Goal: Task Accomplishment & Management: Use online tool/utility

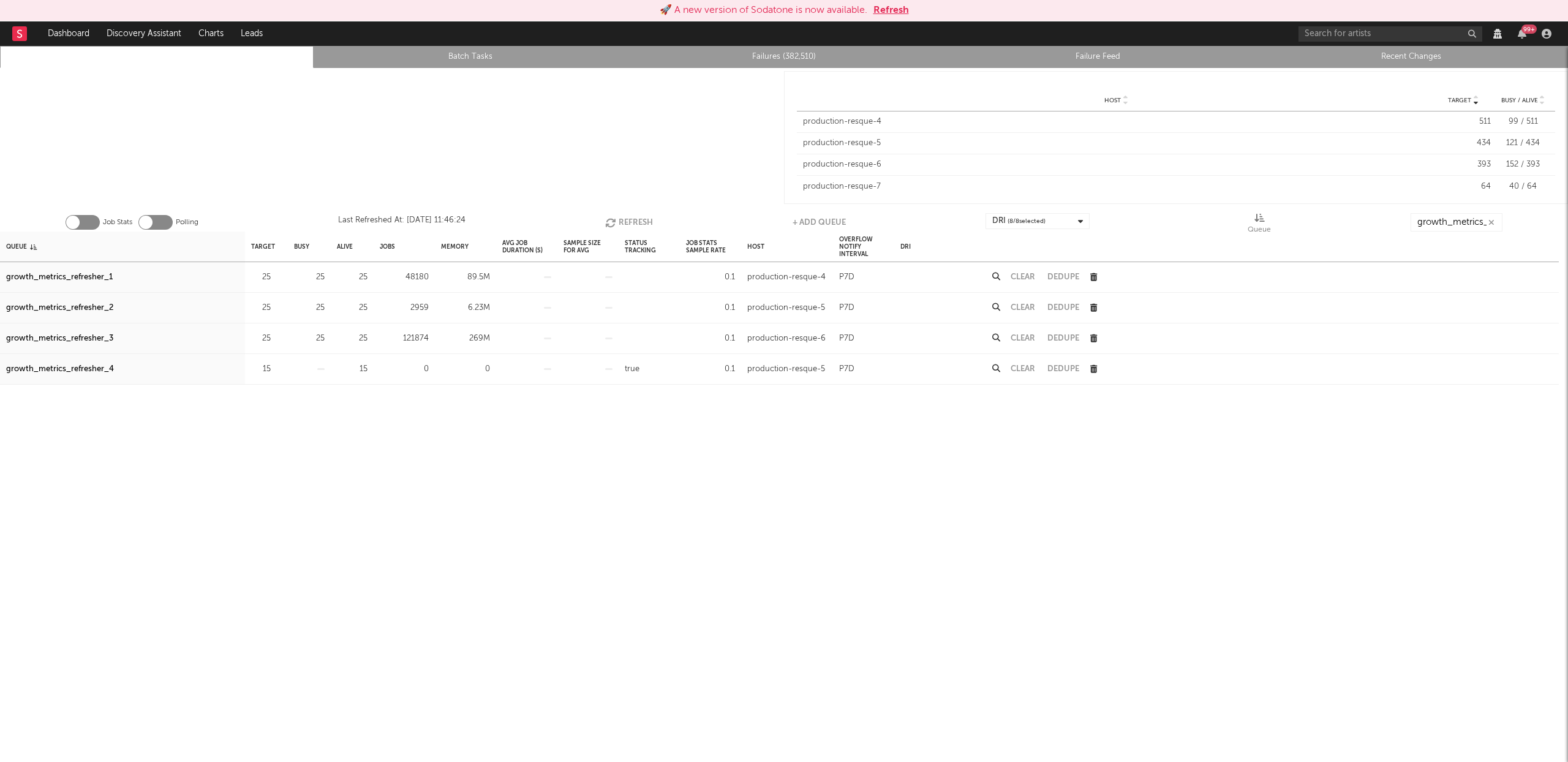
click at [623, 222] on button "Refresh" at bounding box center [628, 222] width 48 height 19
click at [84, 336] on div "growth_metrics_refresher_3" at bounding box center [60, 339] width 107 height 15
click at [31, 277] on div "growth_metrics_refresher_1" at bounding box center [60, 277] width 107 height 15
click at [55, 305] on div "growth_metrics_refresher_2" at bounding box center [60, 308] width 107 height 15
click at [625, 222] on button "Refresh" at bounding box center [628, 222] width 48 height 19
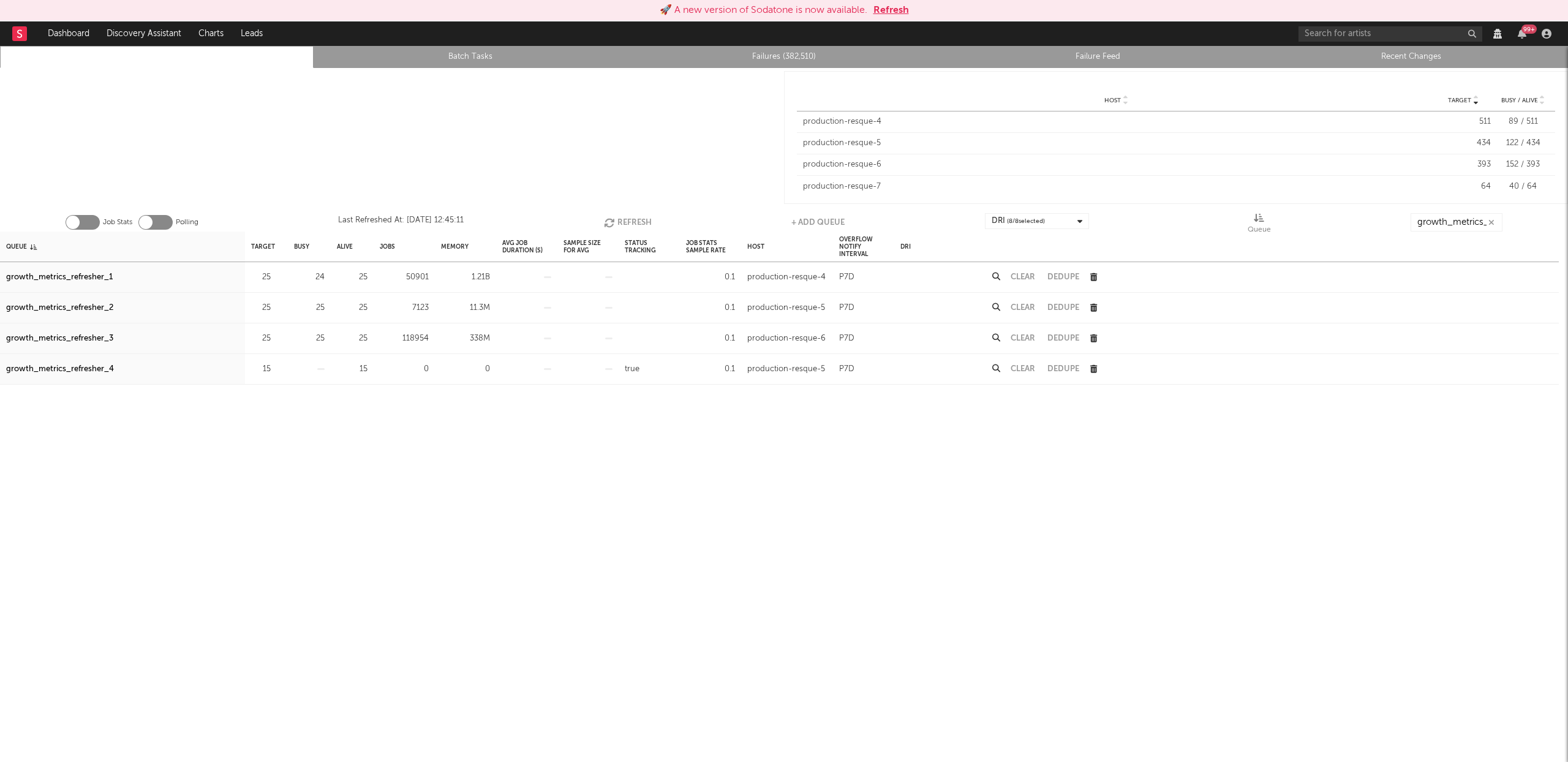
click at [1020, 275] on button "Clear" at bounding box center [1023, 277] width 24 height 8
click at [700, 125] on div at bounding box center [392, 137] width 784 height 139
click at [613, 224] on button "Refresh" at bounding box center [628, 222] width 48 height 19
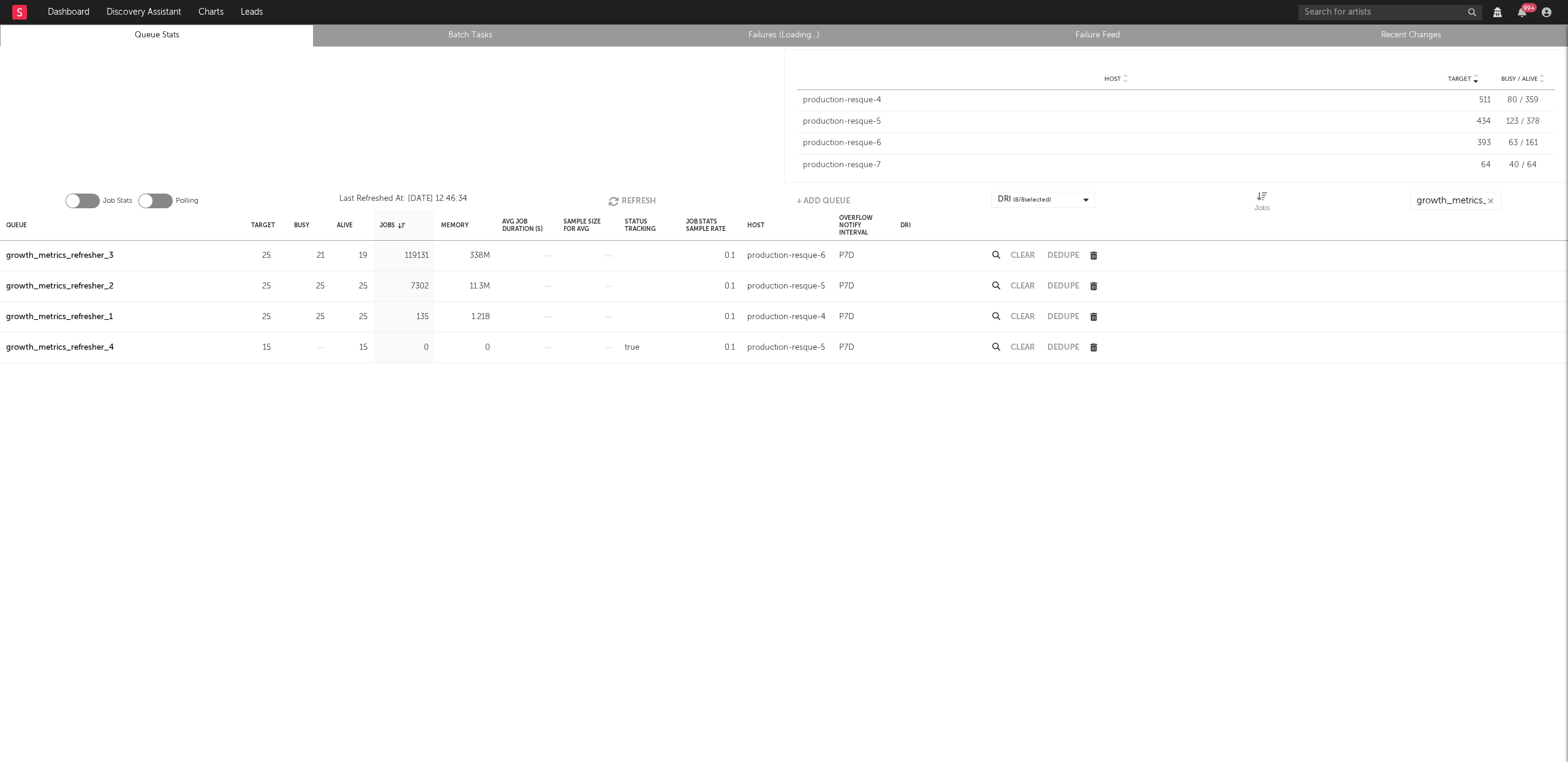
click at [626, 198] on button "Refresh" at bounding box center [632, 201] width 48 height 19
click at [17, 226] on div "Queue" at bounding box center [16, 225] width 21 height 26
click at [622, 195] on button "Refresh" at bounding box center [628, 201] width 48 height 19
click at [621, 196] on button "Refresh" at bounding box center [629, 201] width 48 height 19
click at [1487, 201] on button "button" at bounding box center [1492, 201] width 10 height 11
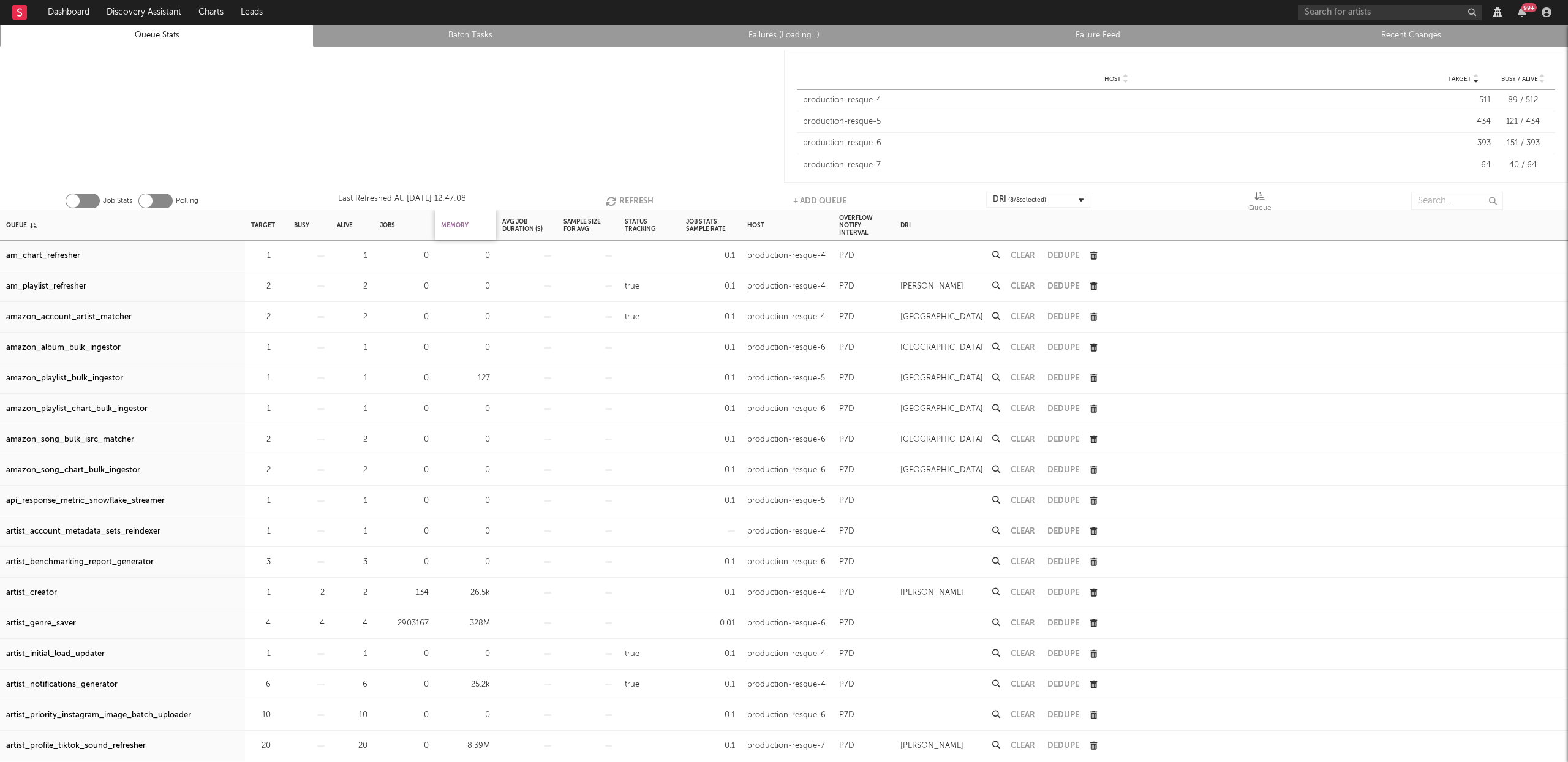
click at [464, 224] on div "Memory" at bounding box center [455, 225] width 28 height 26
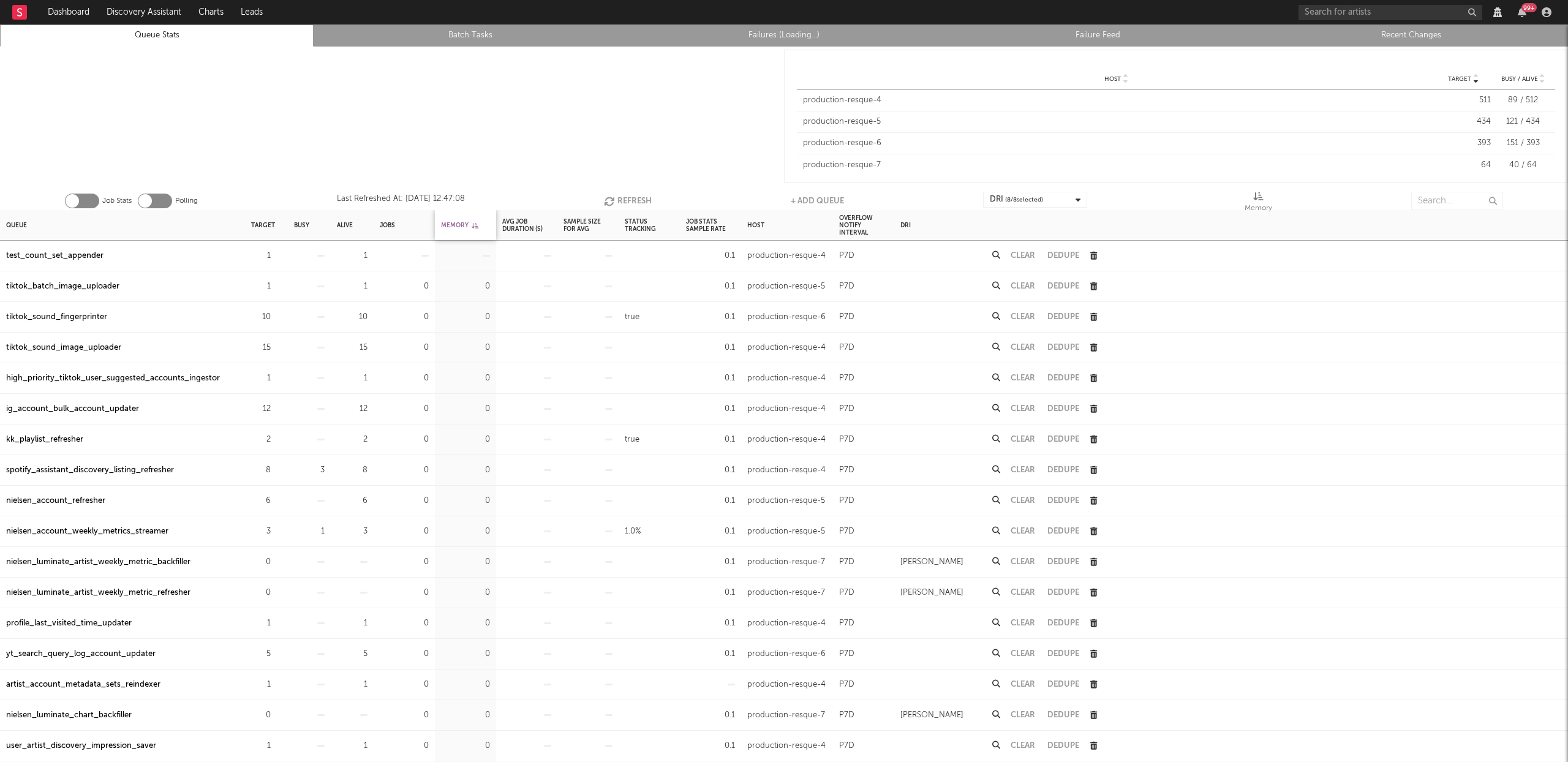
click at [457, 224] on div "Memory" at bounding box center [460, 225] width 37 height 26
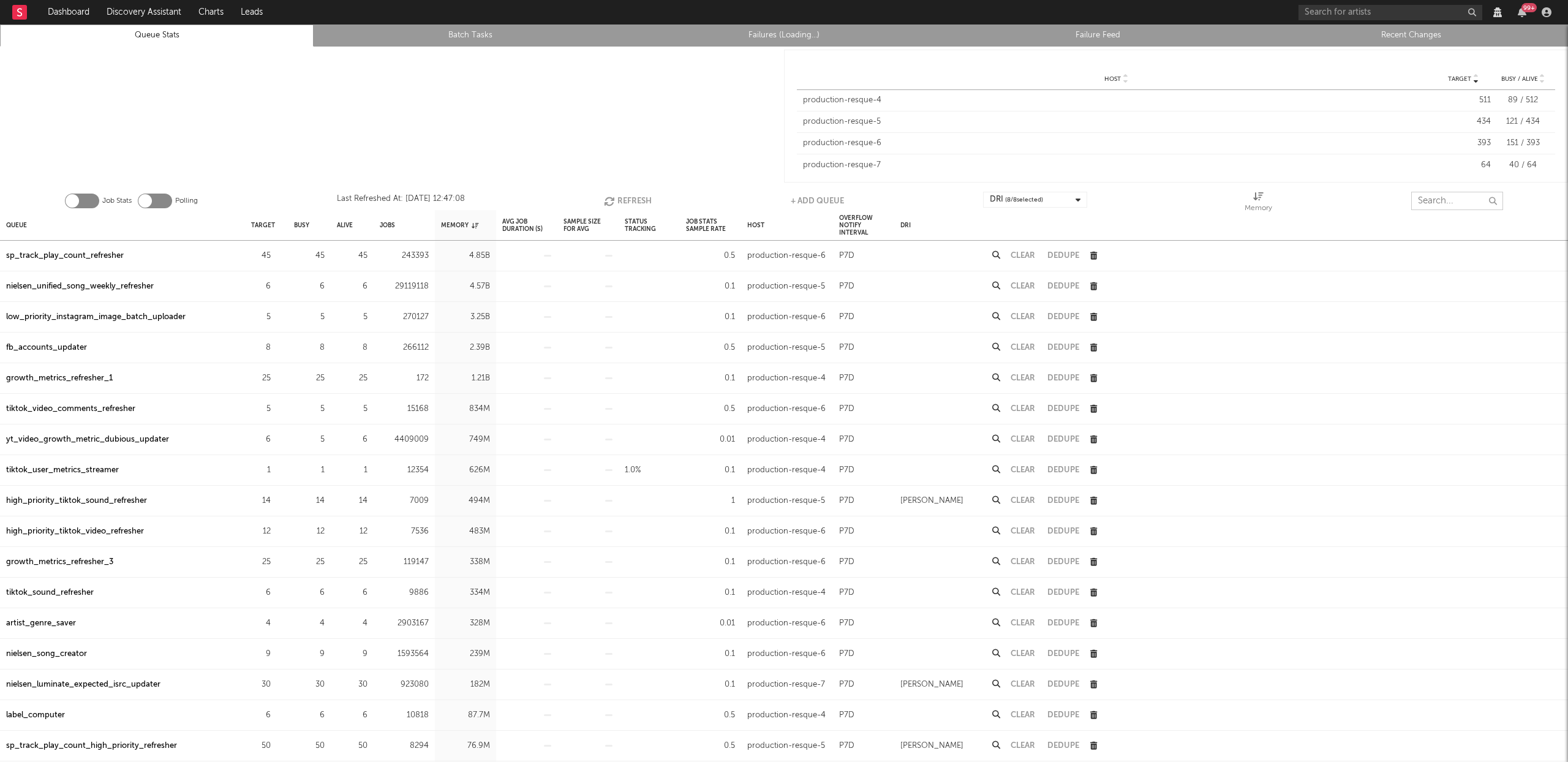
click at [1458, 202] on input "text" at bounding box center [1457, 201] width 92 height 19
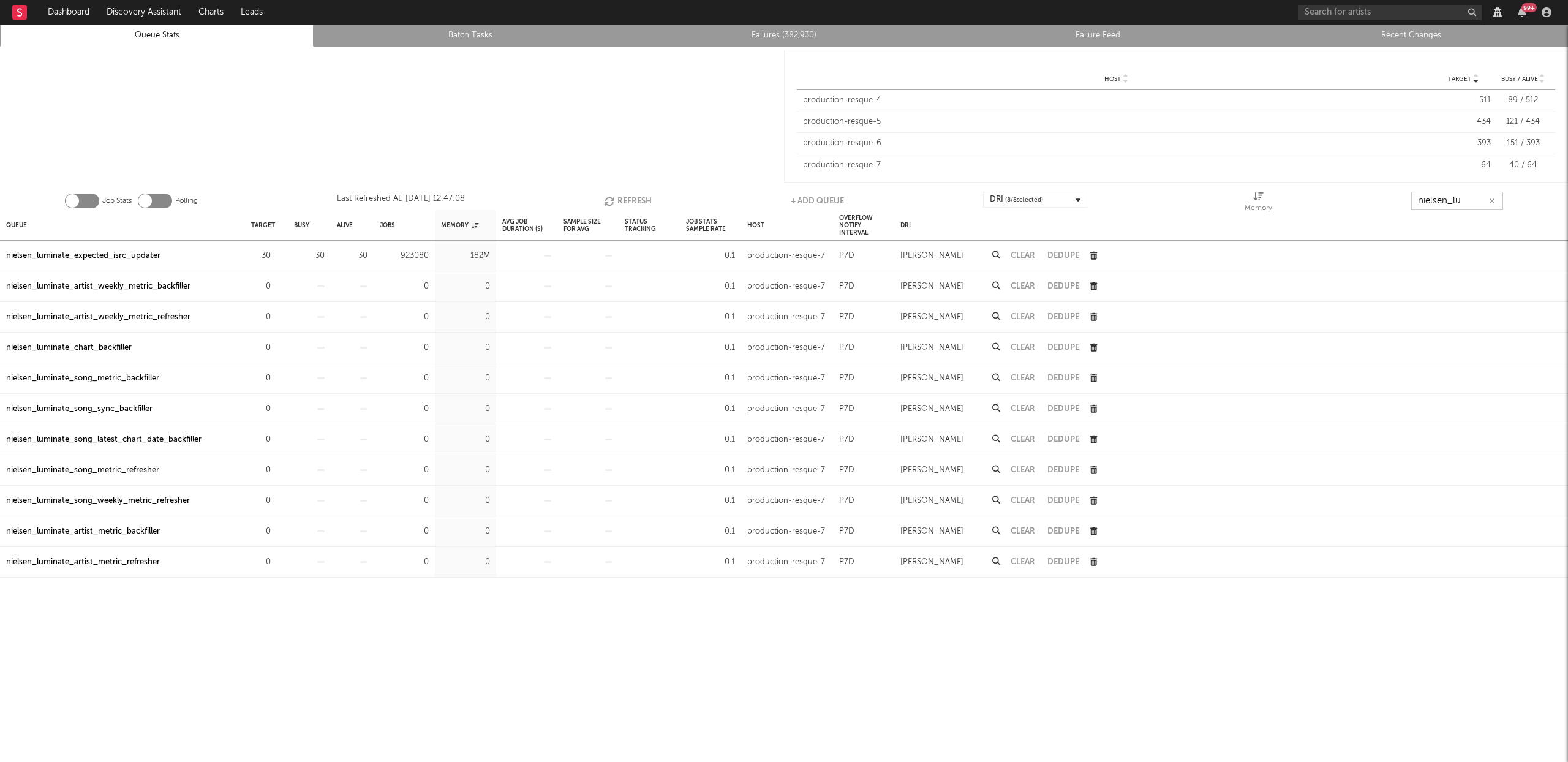
type input "nielsen_lum"
click at [1470, 200] on input "nielsen_lum" at bounding box center [1457, 201] width 92 height 19
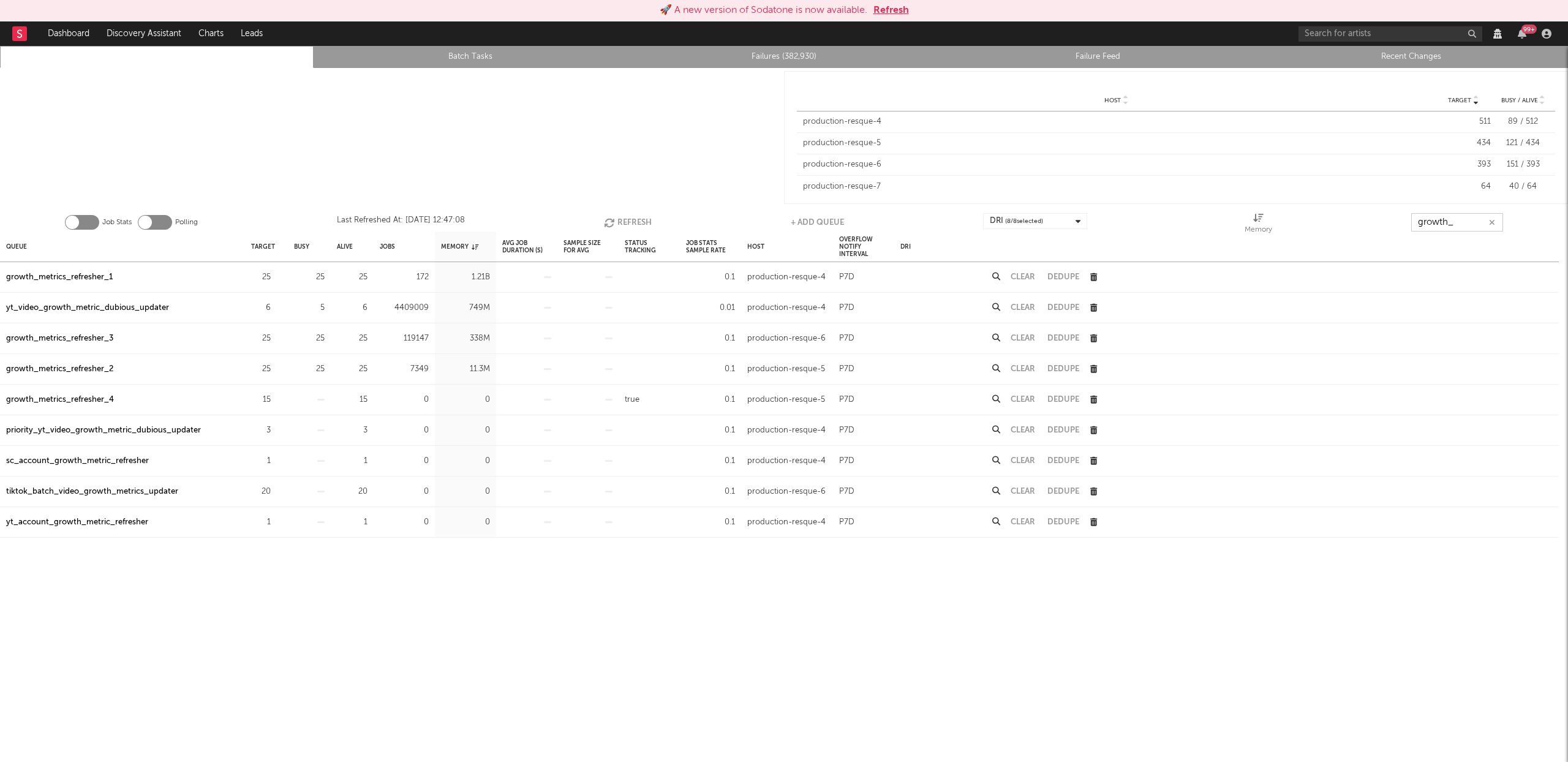
type input "growth_"
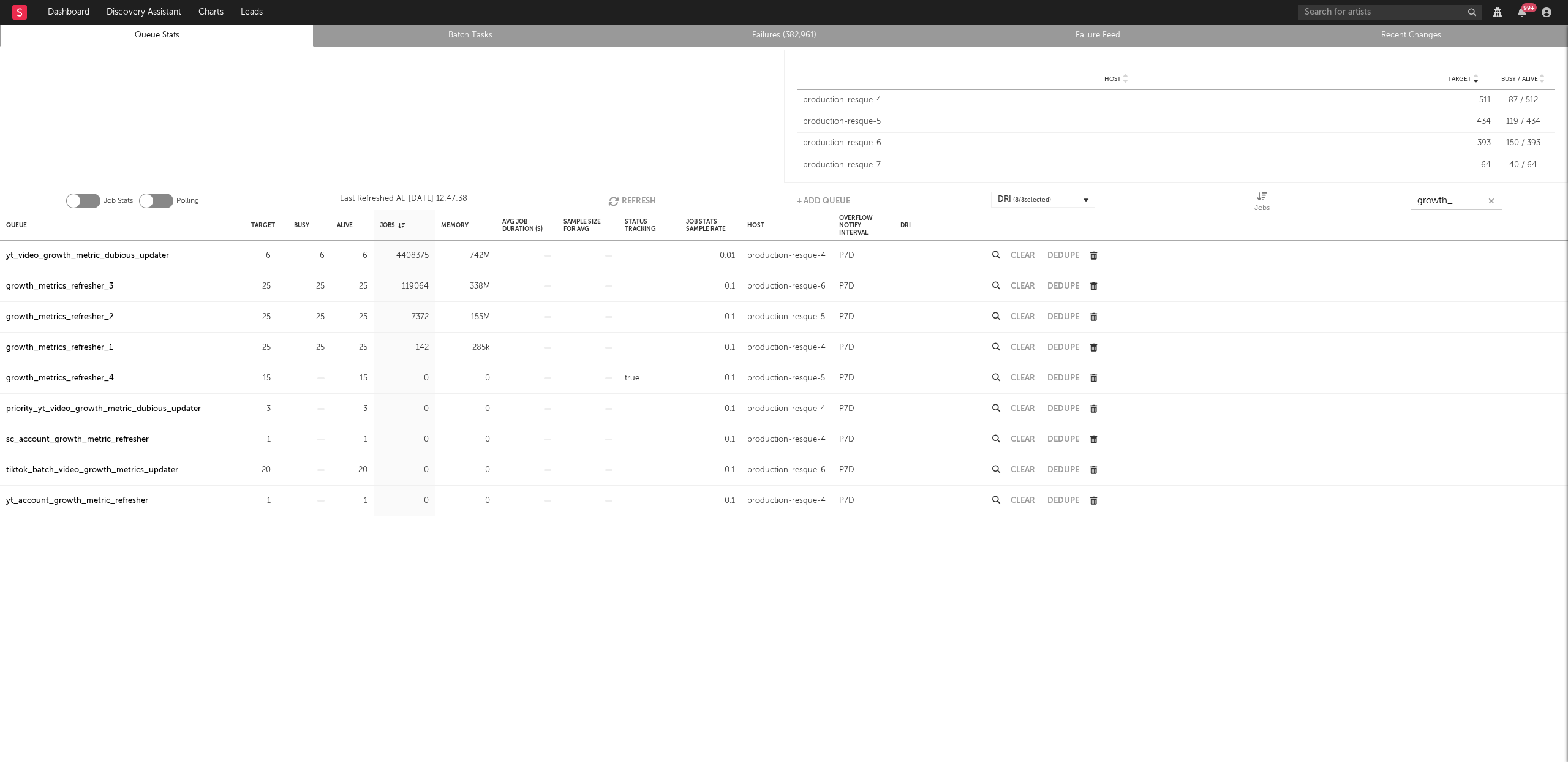
click at [1477, 200] on input "growth_" at bounding box center [1456, 201] width 92 height 19
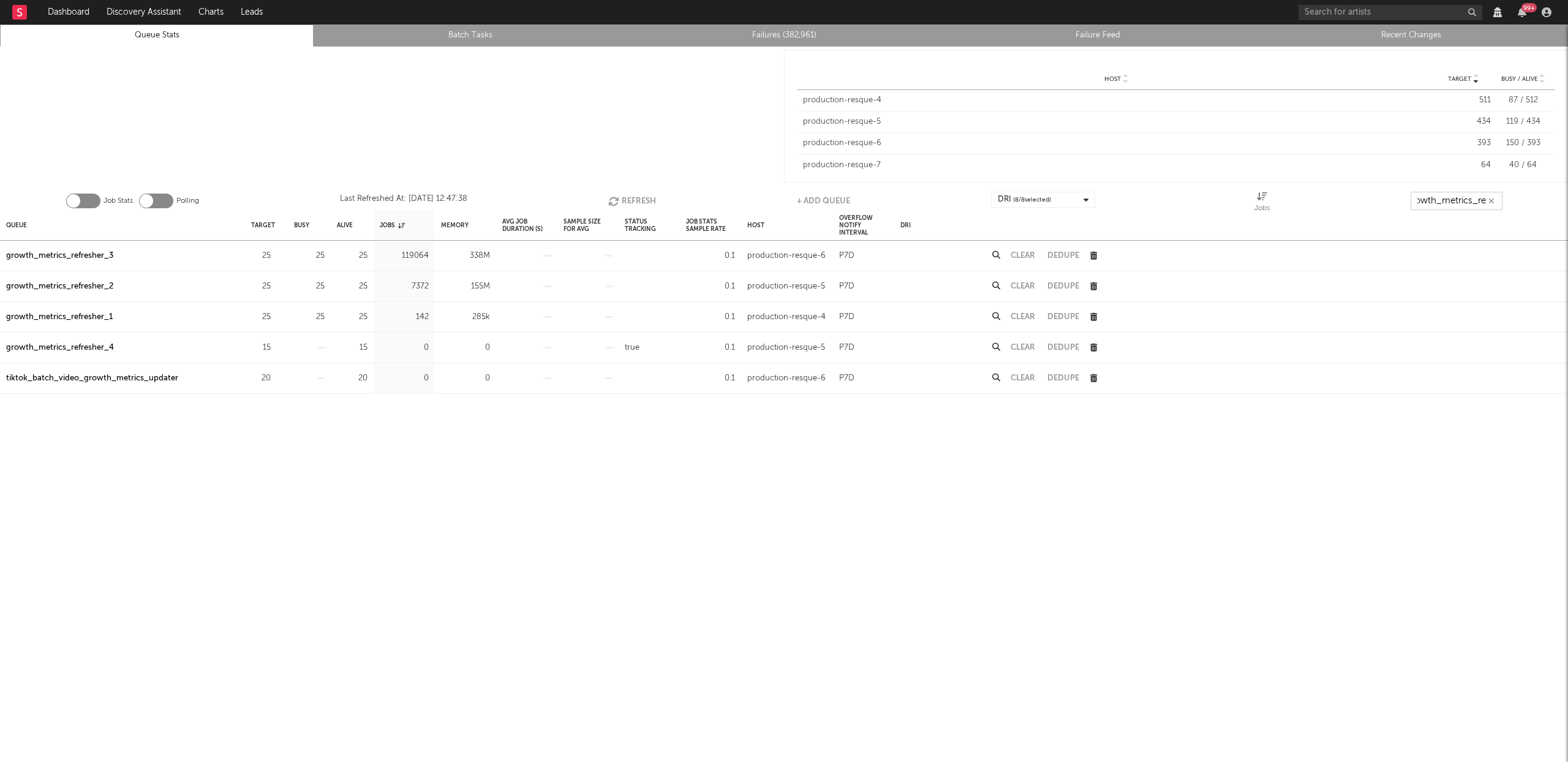
scroll to position [0, 14]
type input "growth_metrics_ref"
click at [15, 226] on div "Queue" at bounding box center [16, 225] width 21 height 26
click at [278, 253] on icon "button" at bounding box center [277, 255] width 8 height 8
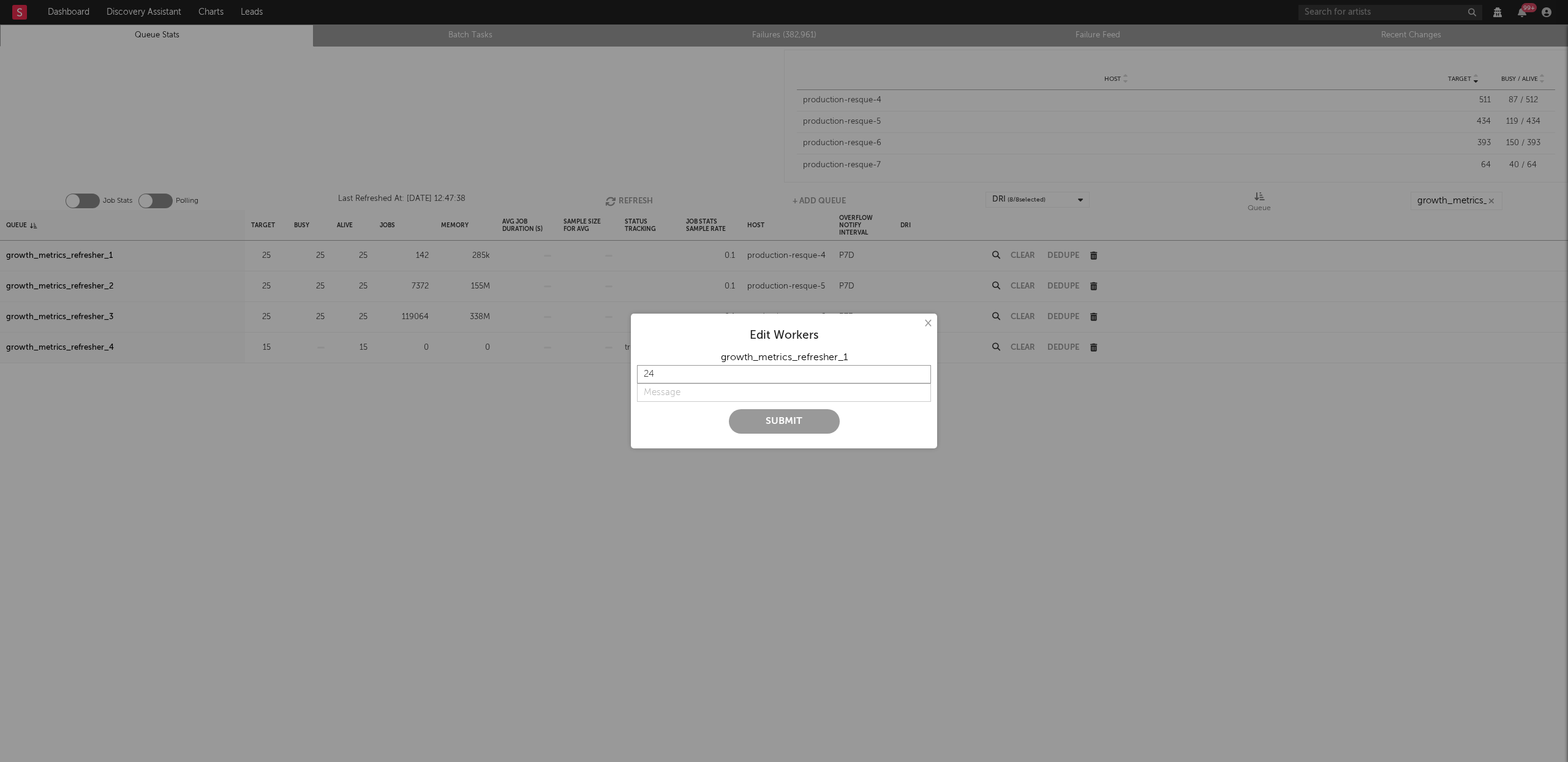
click at [921, 376] on input "24" at bounding box center [784, 374] width 294 height 19
click at [921, 376] on input "23" at bounding box center [784, 374] width 294 height 19
click at [921, 376] on input "22" at bounding box center [784, 374] width 294 height 19
click at [921, 376] on input "21" at bounding box center [784, 374] width 294 height 19
type input "20"
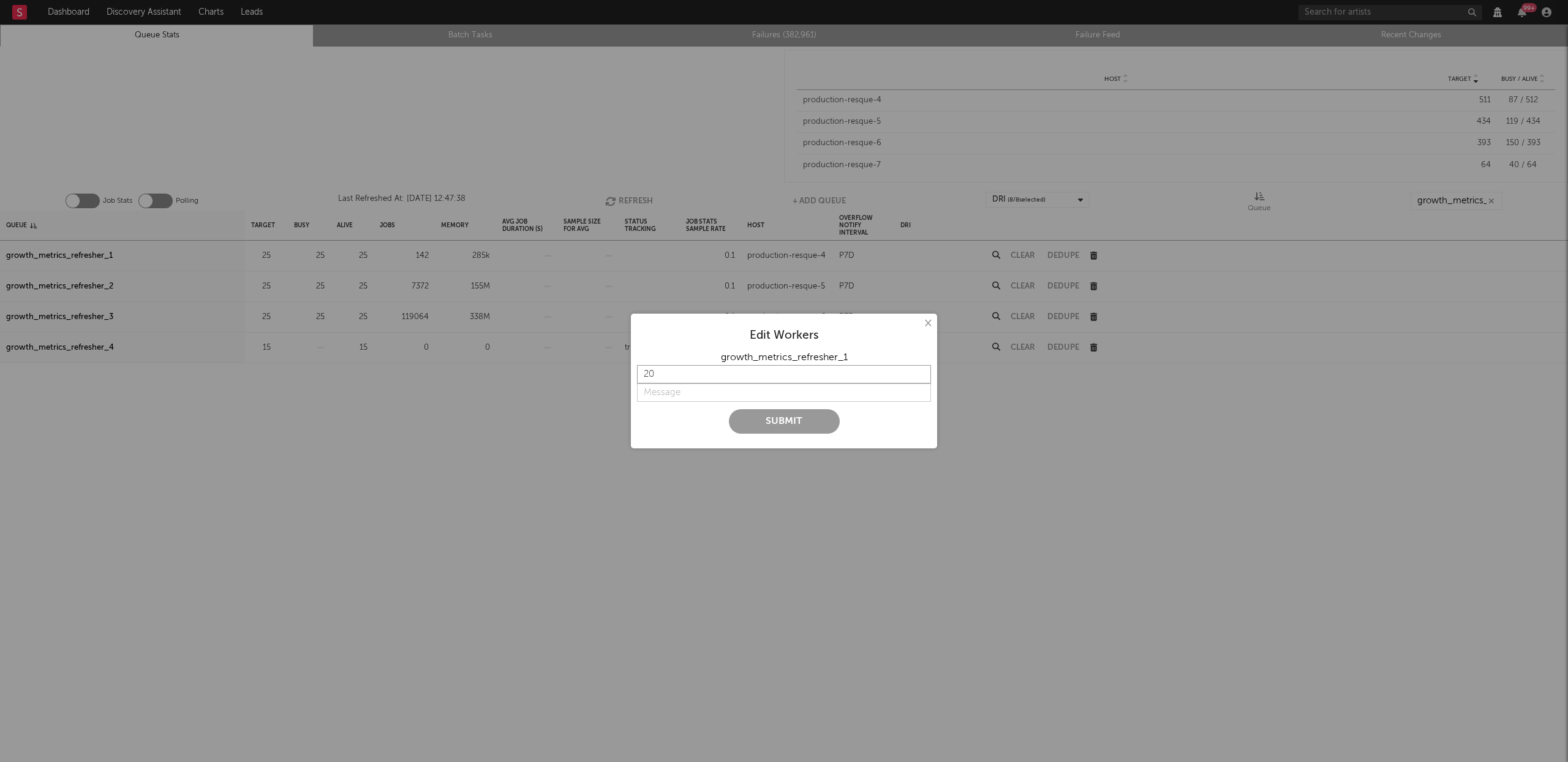
click at [921, 376] on input "20" at bounding box center [784, 374] width 294 height 19
click at [723, 393] on input "string" at bounding box center [784, 393] width 294 height 19
type input "down to 20"
click at [789, 428] on button "Submit" at bounding box center [784, 421] width 111 height 24
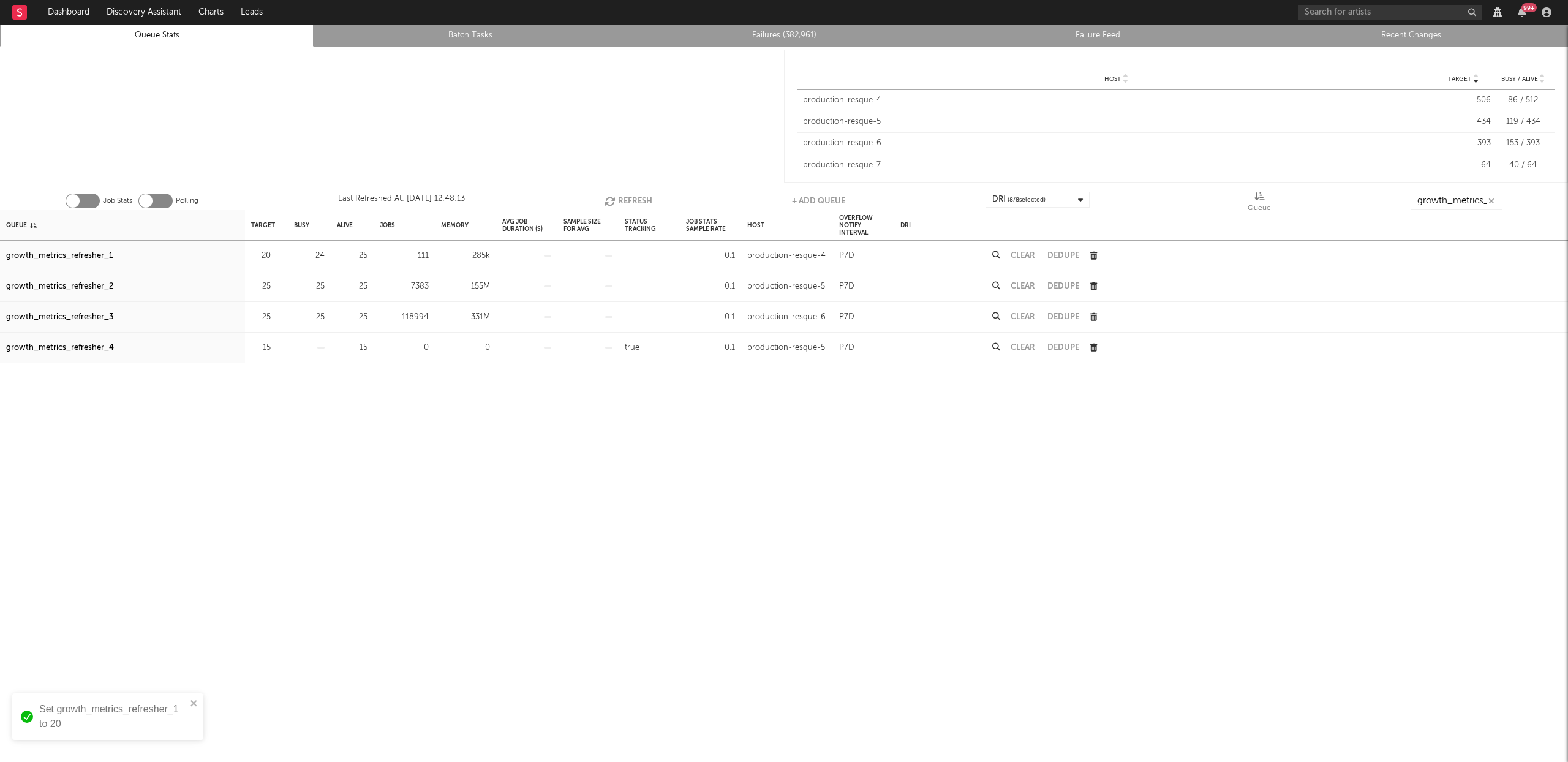
click at [634, 200] on button "Refresh" at bounding box center [628, 201] width 48 height 19
click at [92, 286] on div "growth_metrics_refresher_2" at bounding box center [60, 287] width 107 height 15
click at [85, 314] on div "growth_metrics_refresher_3" at bounding box center [60, 317] width 107 height 15
click at [637, 199] on button "Refresh" at bounding box center [628, 201] width 48 height 19
click at [622, 200] on button "Refresh" at bounding box center [628, 201] width 48 height 19
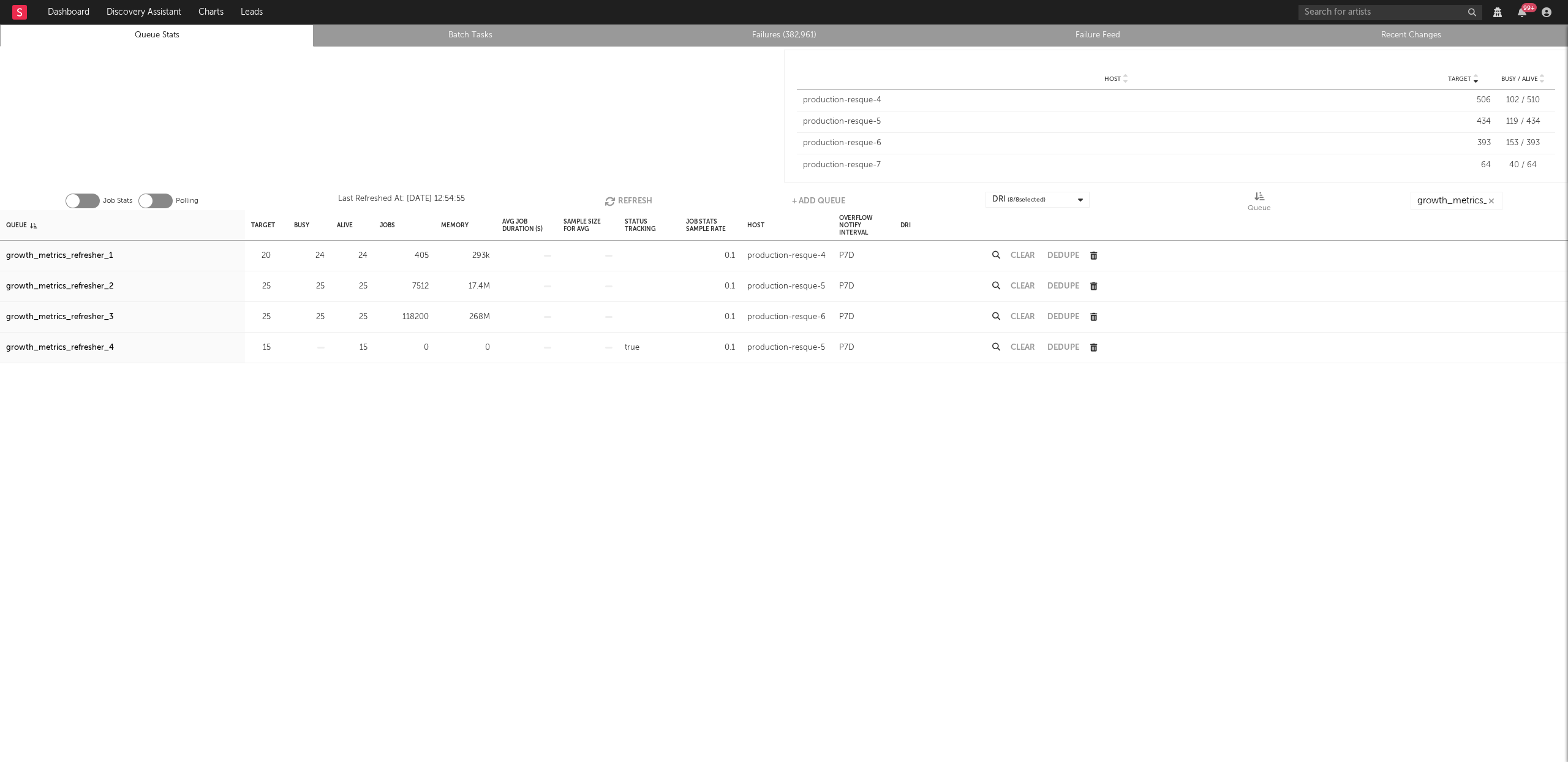
click at [637, 199] on button "Refresh" at bounding box center [628, 201] width 48 height 19
click at [625, 199] on button "Refresh" at bounding box center [628, 201] width 48 height 19
click at [86, 316] on div "growth_metrics_refresher_3" at bounding box center [60, 317] width 107 height 15
click at [68, 283] on div "growth_metrics_refresher_2" at bounding box center [60, 287] width 107 height 15
click at [630, 199] on button "Refresh" at bounding box center [629, 201] width 48 height 19
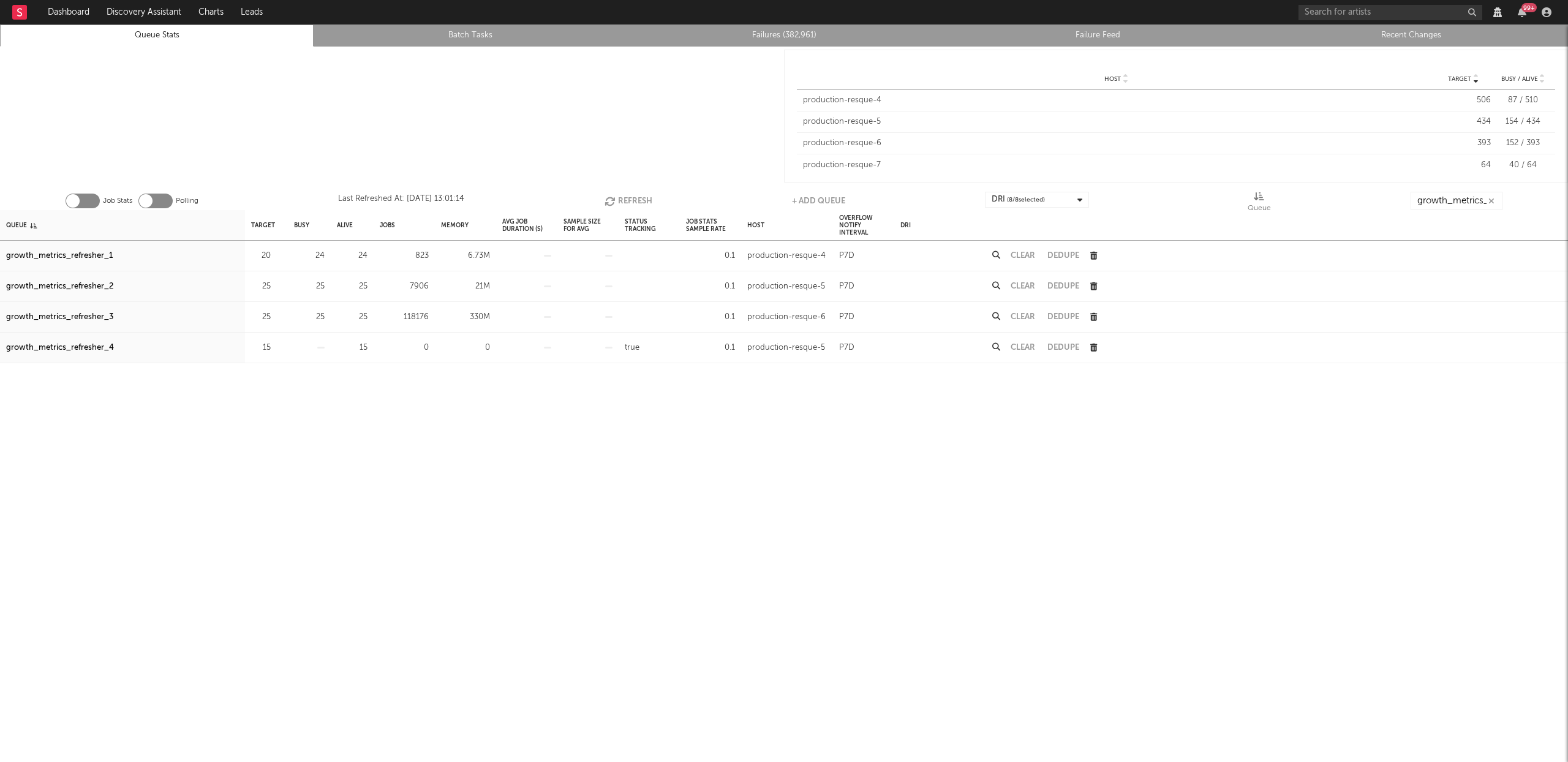
click at [1027, 255] on button "Clear" at bounding box center [1023, 255] width 24 height 8
click at [630, 200] on button "Refresh" at bounding box center [628, 201] width 48 height 19
click at [641, 202] on button "Refresh" at bounding box center [628, 201] width 48 height 19
click at [277, 285] on icon "button" at bounding box center [277, 286] width 8 height 8
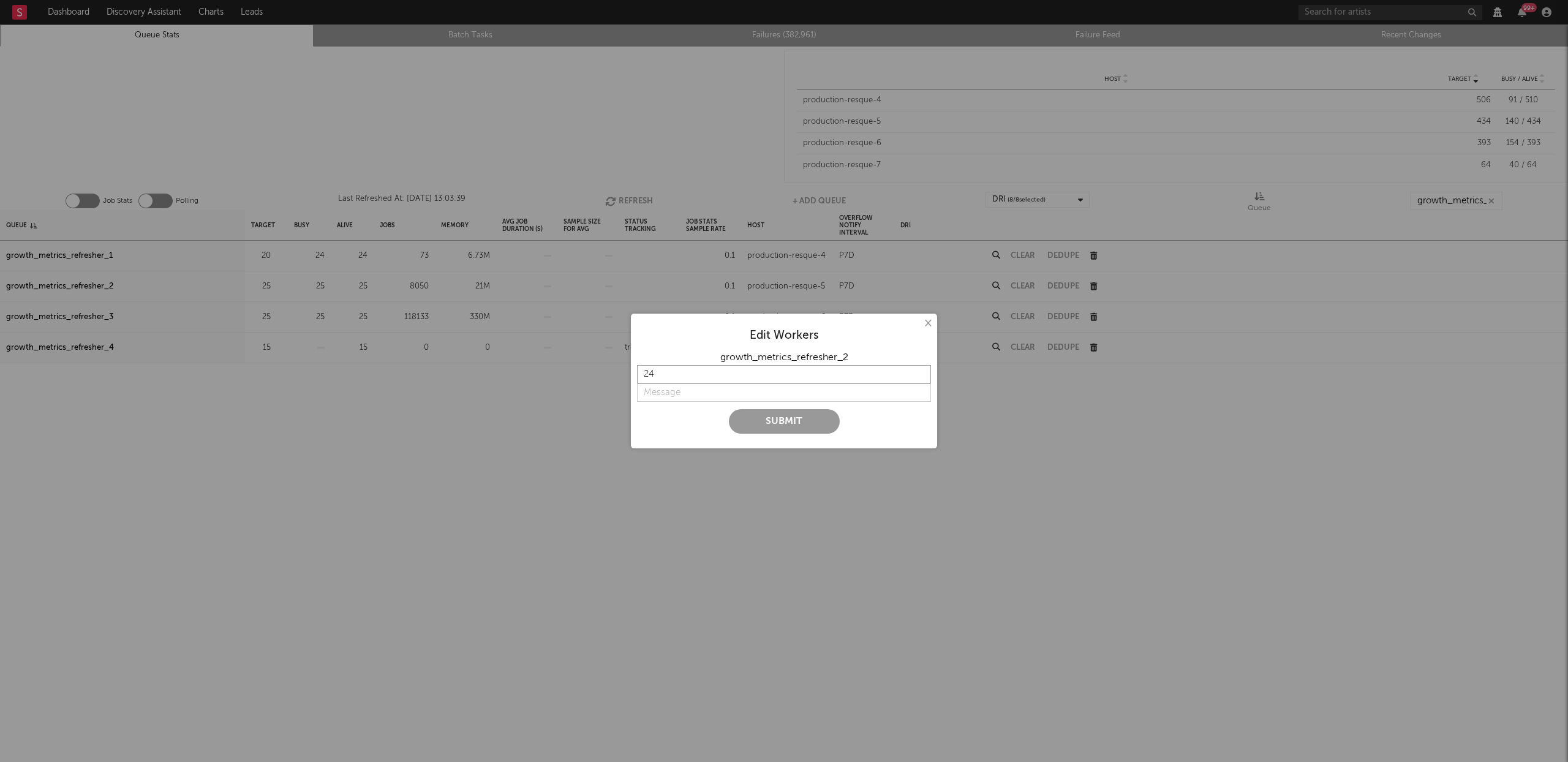
click at [923, 379] on input "24" at bounding box center [784, 374] width 294 height 19
type input "23"
click at [923, 379] on input "23" at bounding box center [784, 374] width 294 height 19
click at [705, 391] on input "string" at bounding box center [784, 393] width 294 height 19
type input "d"
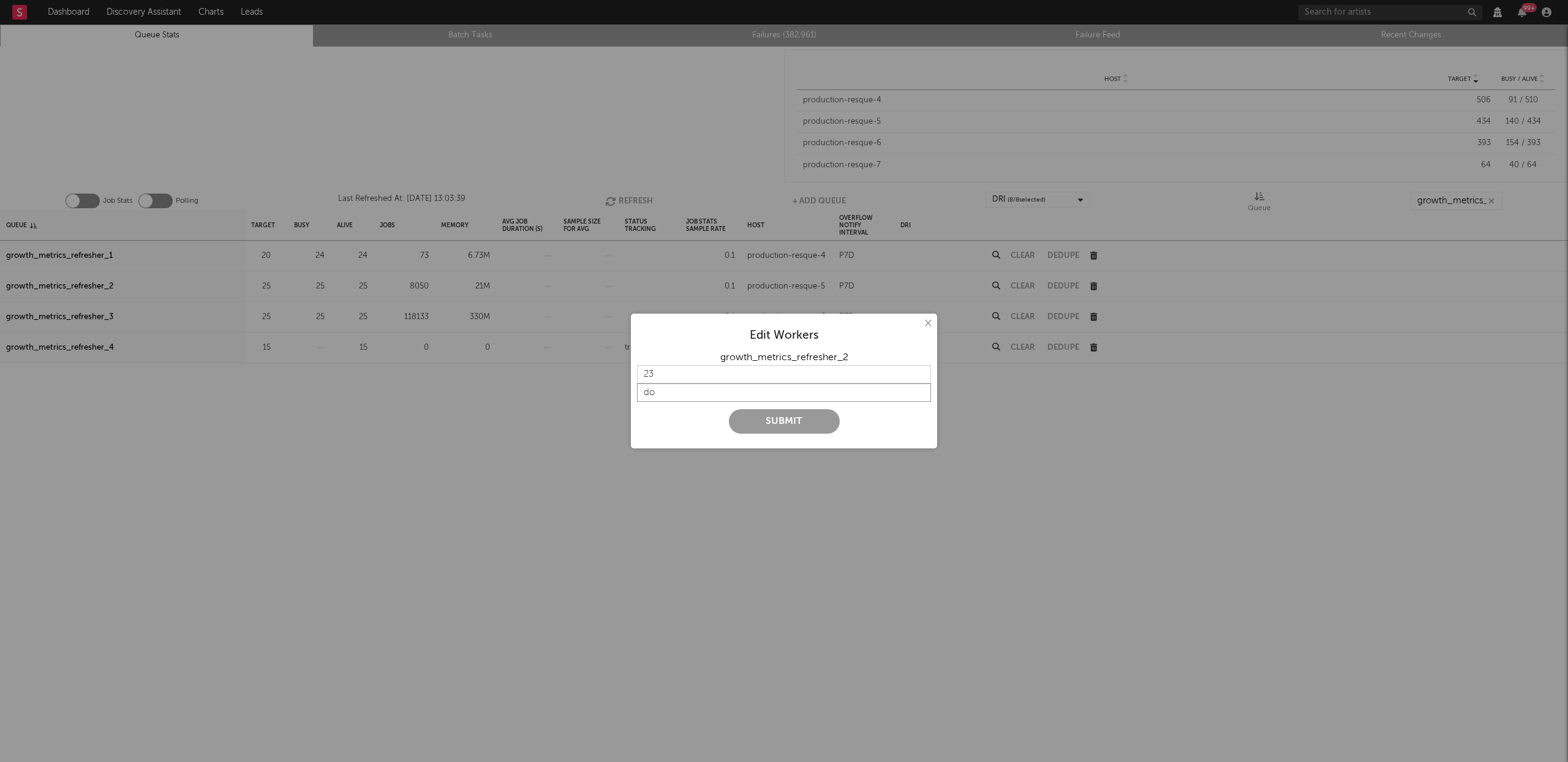
type input "d"
type input "22"
click at [920, 378] on input "22" at bounding box center [784, 374] width 294 height 19
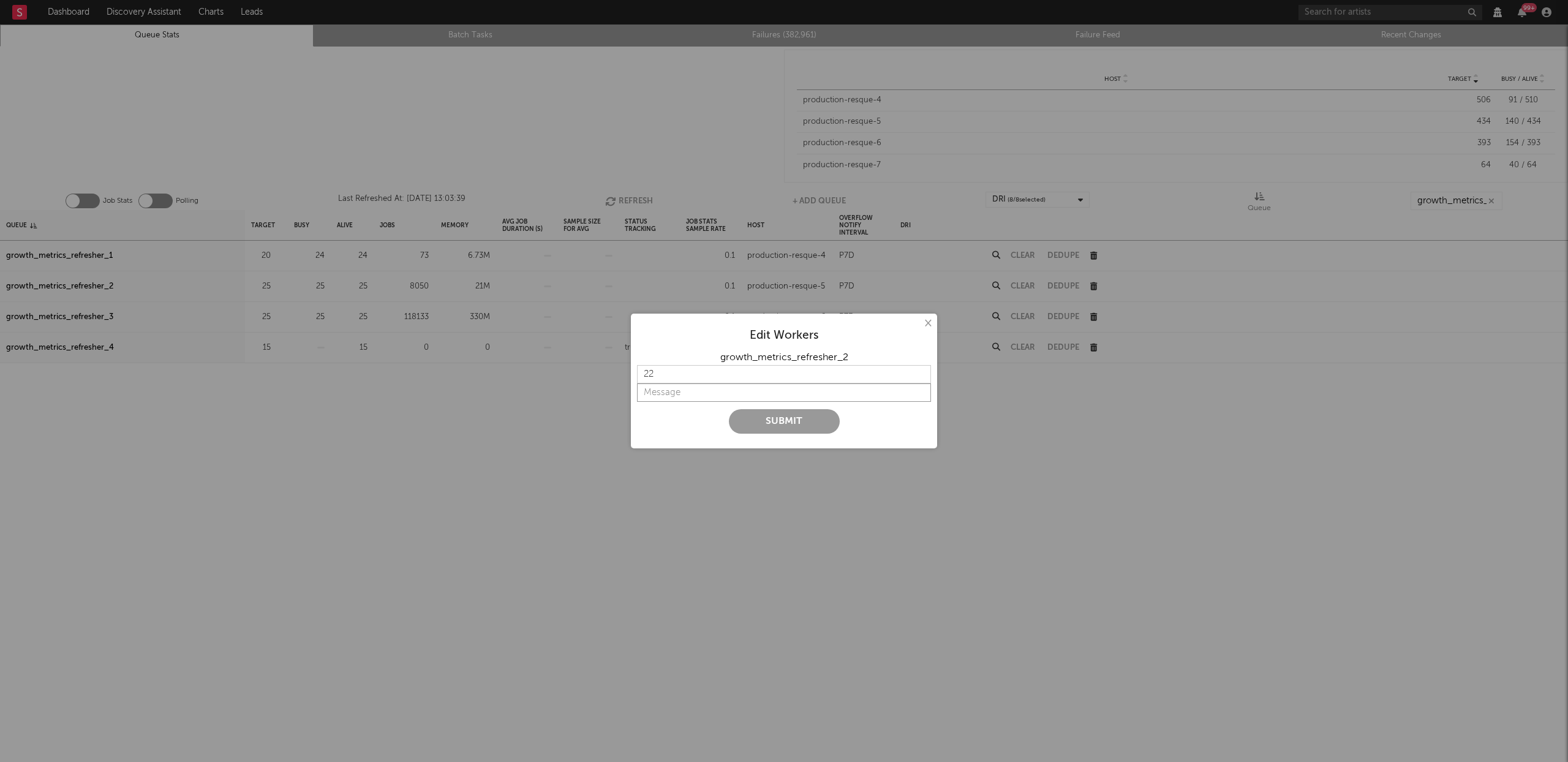
click at [735, 390] on input "string" at bounding box center [784, 393] width 294 height 19
type input "d"
type input "drop"
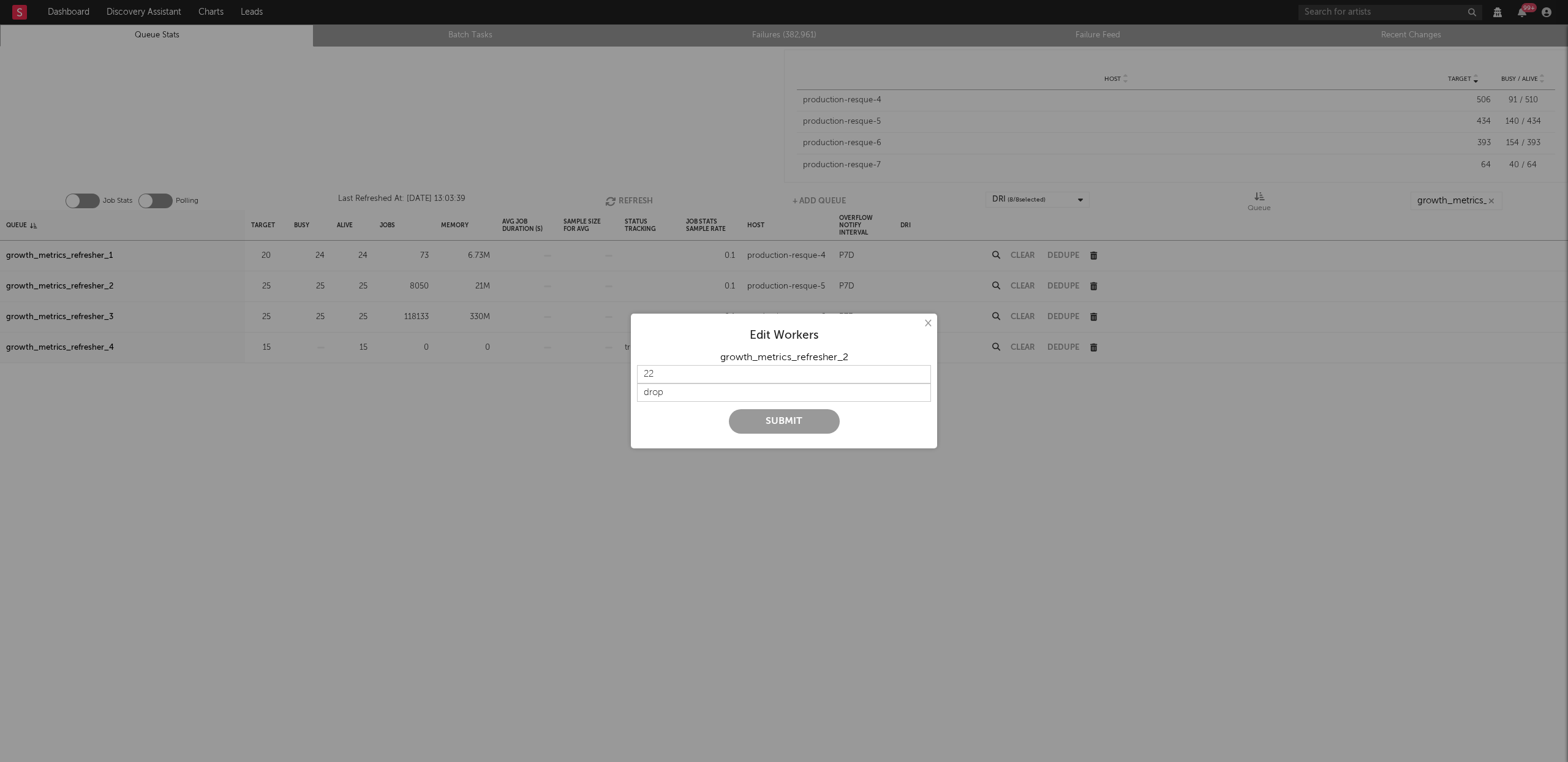
click at [806, 422] on button "Submit" at bounding box center [784, 421] width 111 height 24
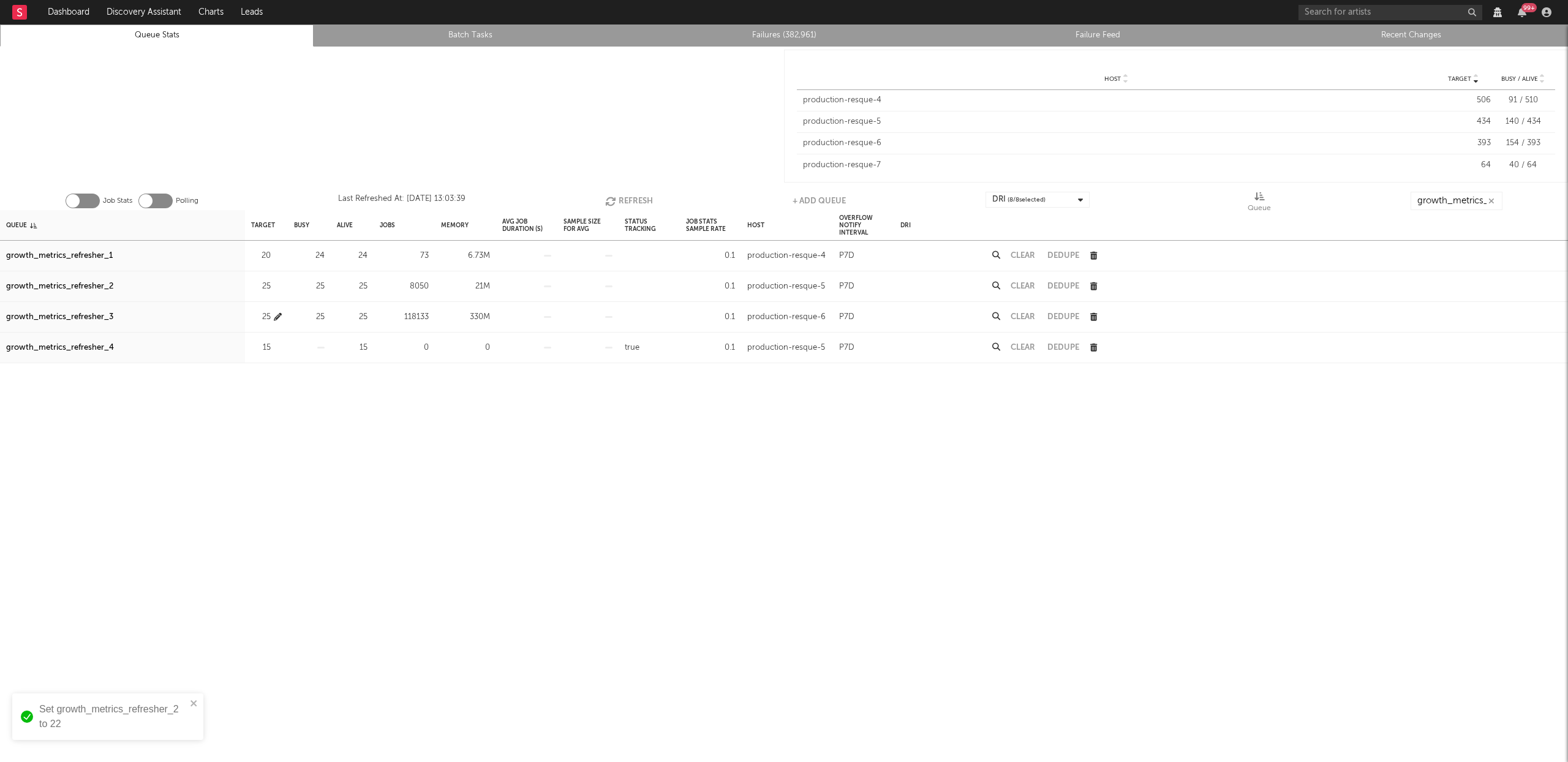
click at [279, 316] on icon "button" at bounding box center [277, 316] width 8 height 8
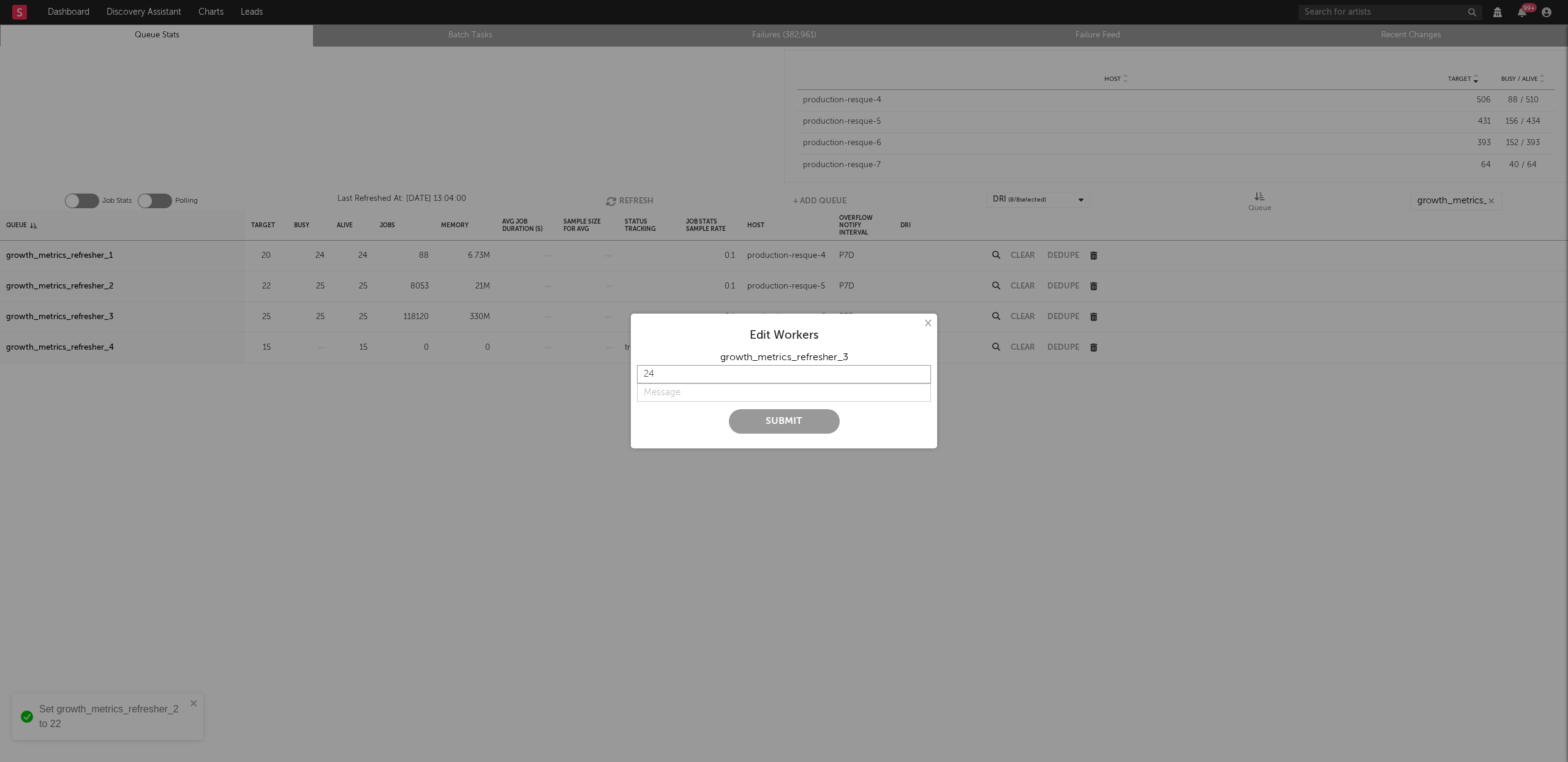
click at [923, 378] on input "24" at bounding box center [784, 374] width 294 height 19
click at [923, 378] on input "23" at bounding box center [784, 374] width 294 height 19
type input "22"
click at [923, 378] on input "22" at bounding box center [784, 374] width 294 height 19
click at [727, 388] on input "string" at bounding box center [784, 393] width 294 height 19
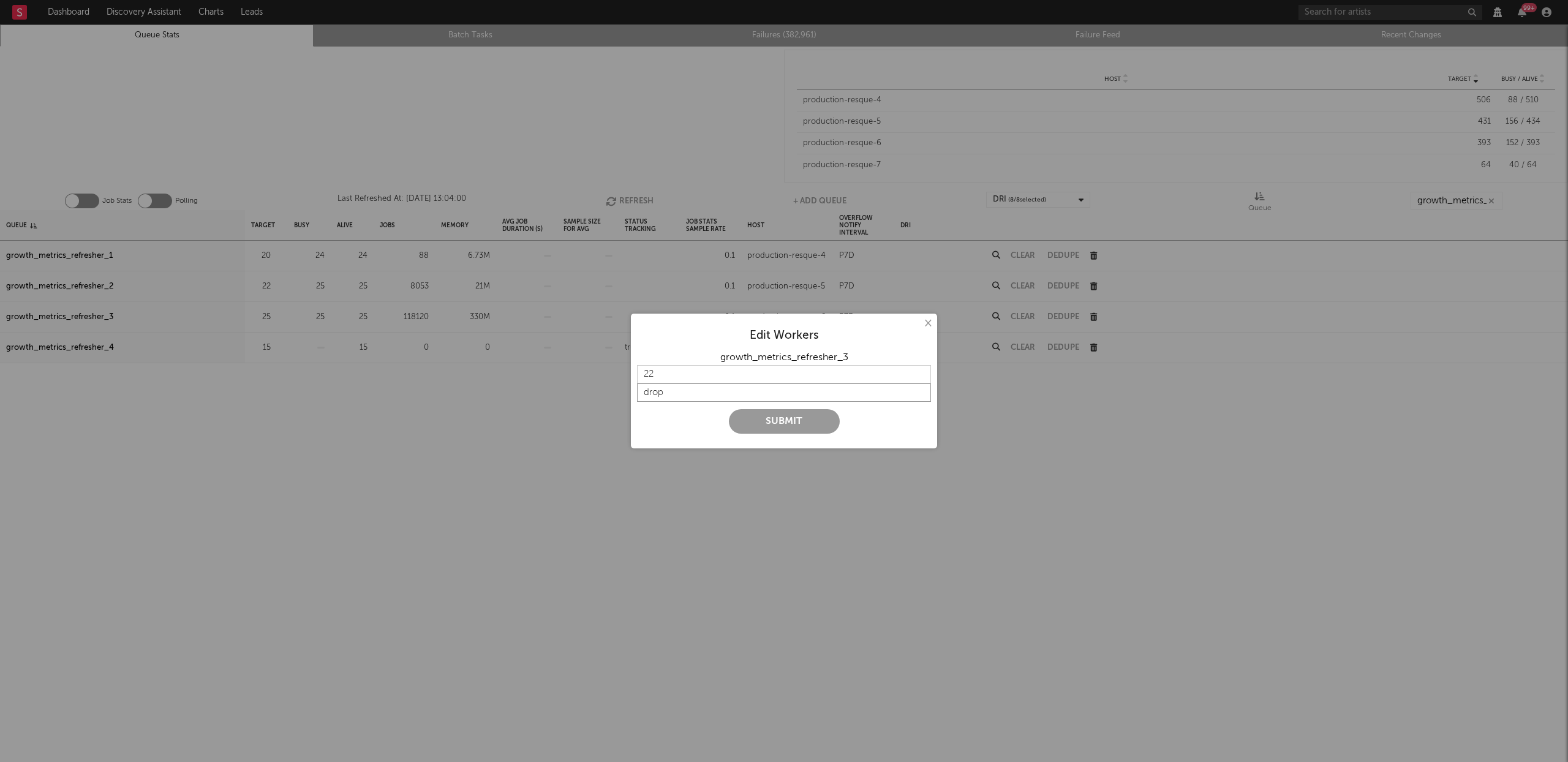
type input "drop"
click at [796, 419] on button "Submit" at bounding box center [784, 421] width 111 height 24
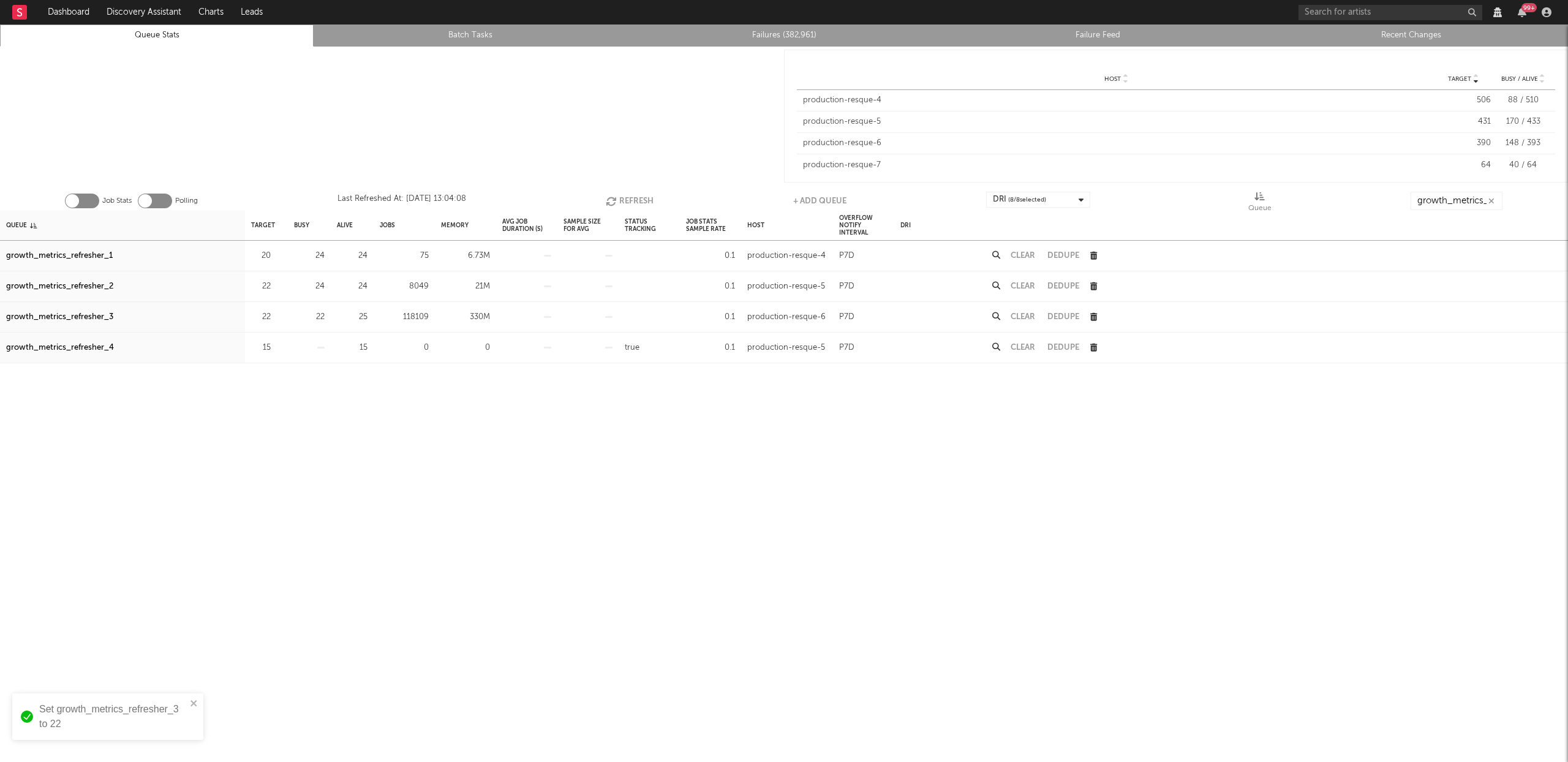
click at [640, 195] on button "Refresh" at bounding box center [629, 201] width 48 height 19
click at [279, 256] on icon "button" at bounding box center [277, 255] width 8 height 8
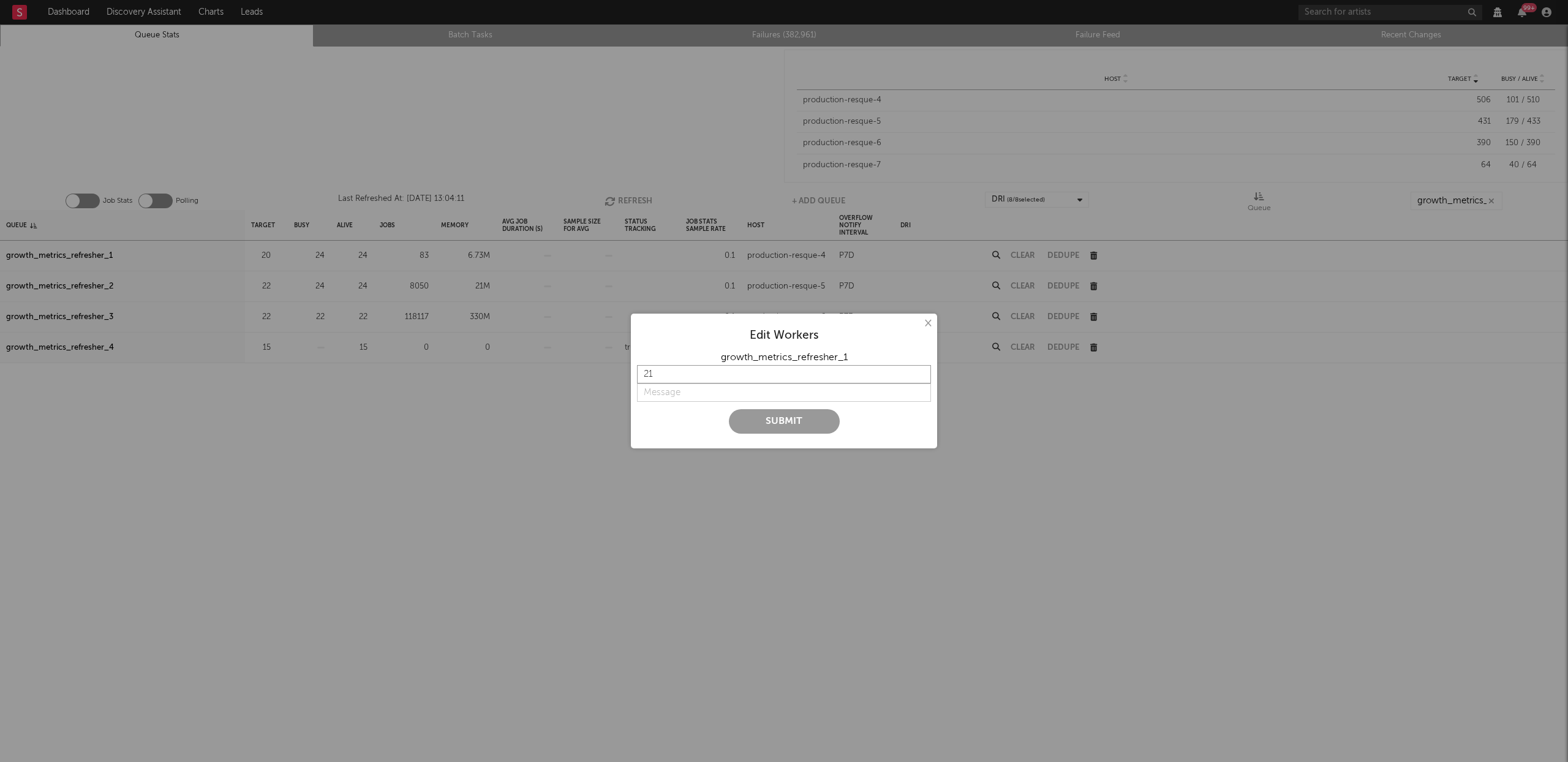
click at [920, 369] on input "21" at bounding box center [784, 374] width 294 height 19
type input "22"
click at [920, 369] on input "22" at bounding box center [784, 374] width 294 height 19
click at [716, 390] on input "string" at bounding box center [784, 393] width 294 height 19
type input "increase"
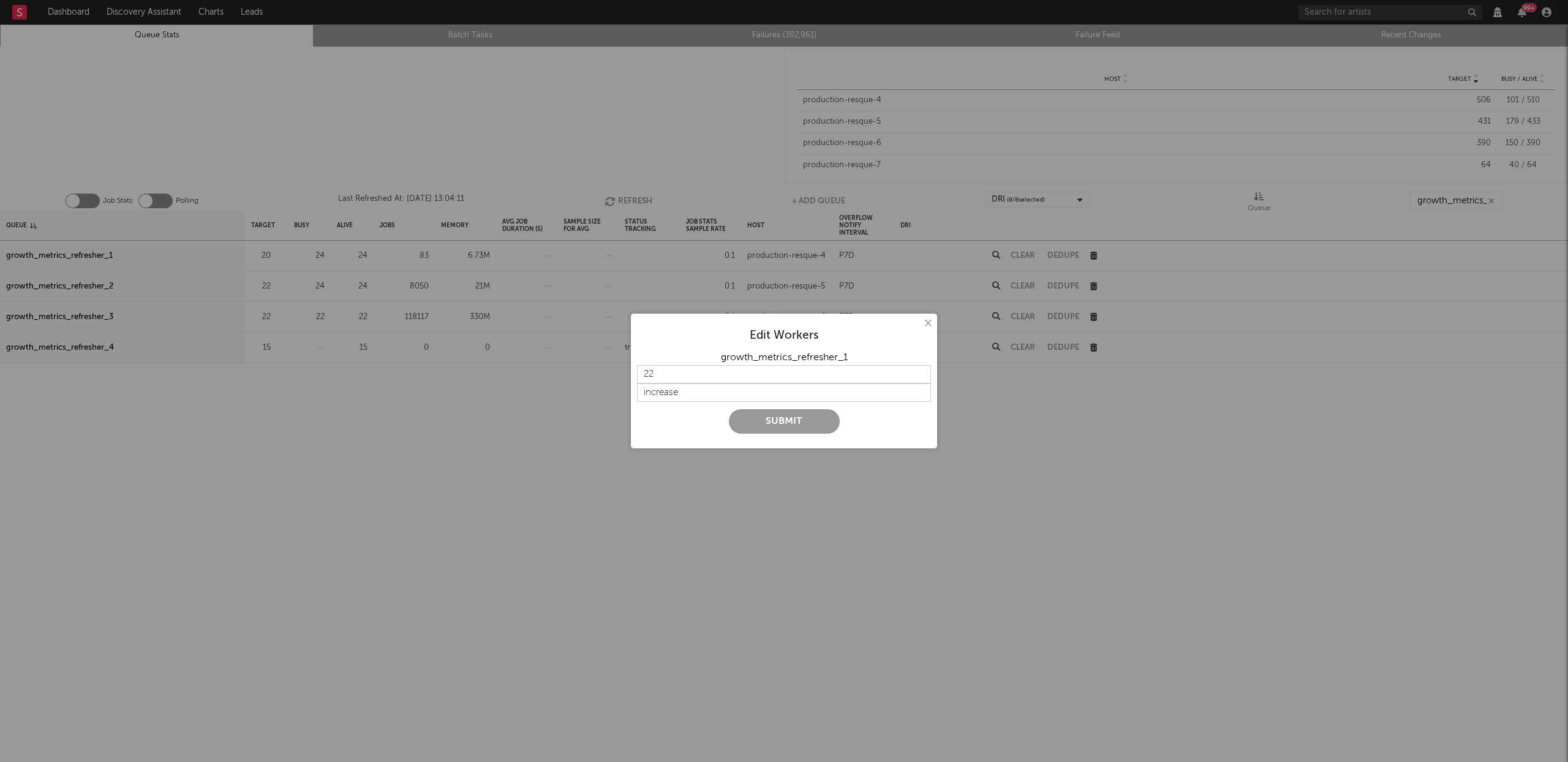
click at [788, 421] on button "Submit" at bounding box center [784, 421] width 111 height 24
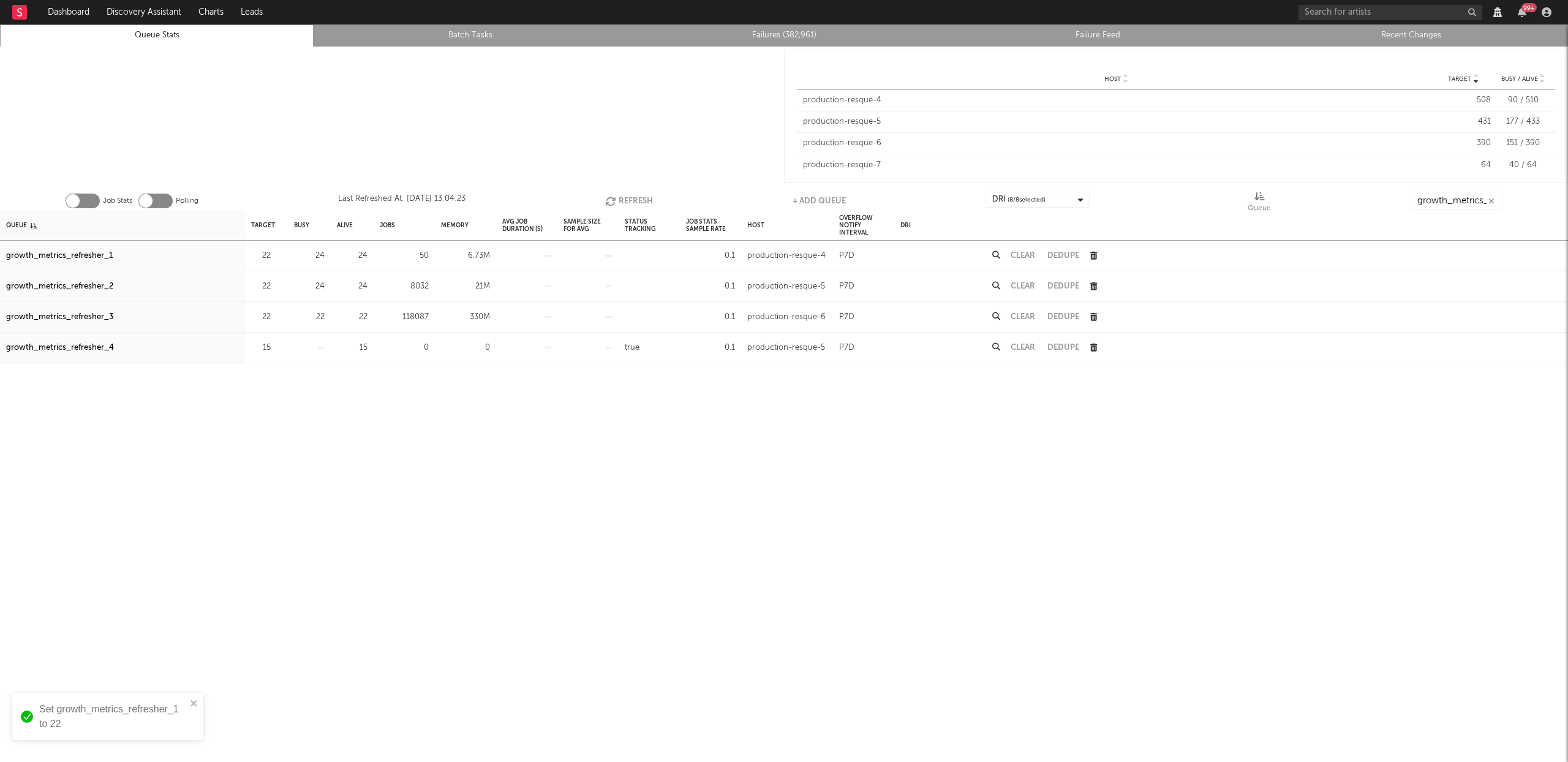
click at [618, 202] on button "Refresh" at bounding box center [628, 201] width 48 height 19
click at [618, 201] on button "Refresh" at bounding box center [629, 201] width 48 height 19
